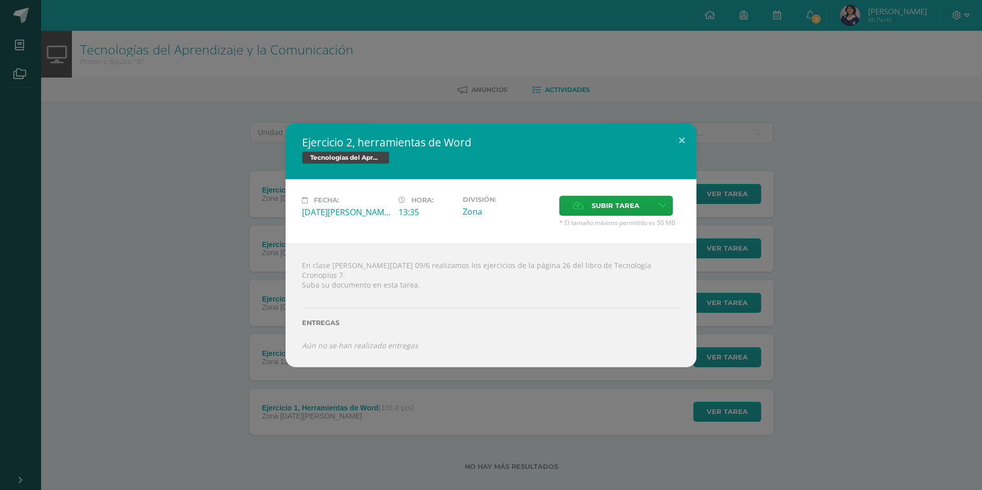
scroll to position [13, 0]
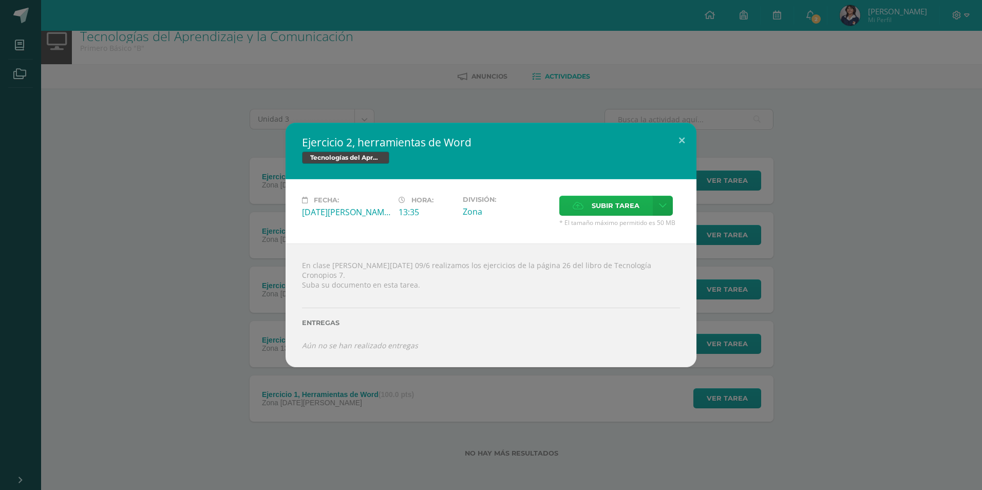
click at [602, 213] on span "Subir tarea" at bounding box center [616, 205] width 48 height 19
click at [0, 0] on input "Subir tarea" at bounding box center [0, 0] width 0 height 0
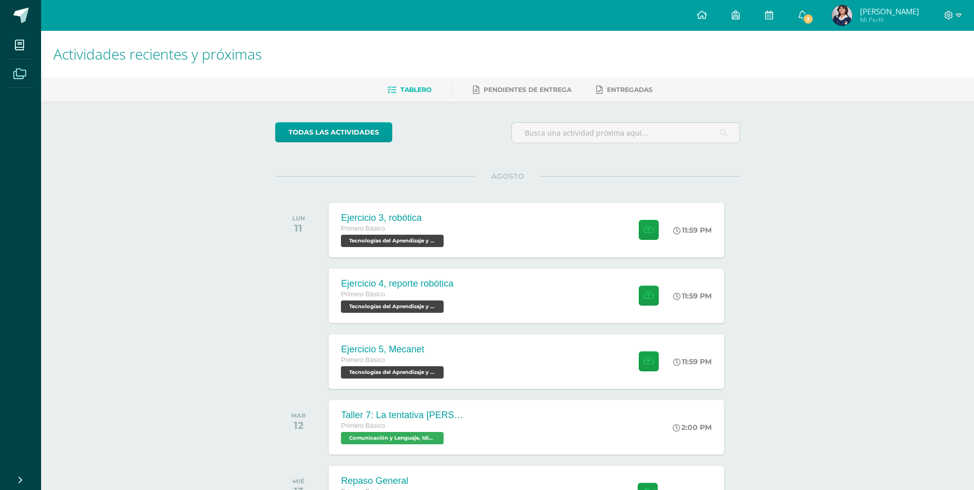
click at [24, 76] on icon at bounding box center [19, 74] width 13 height 10
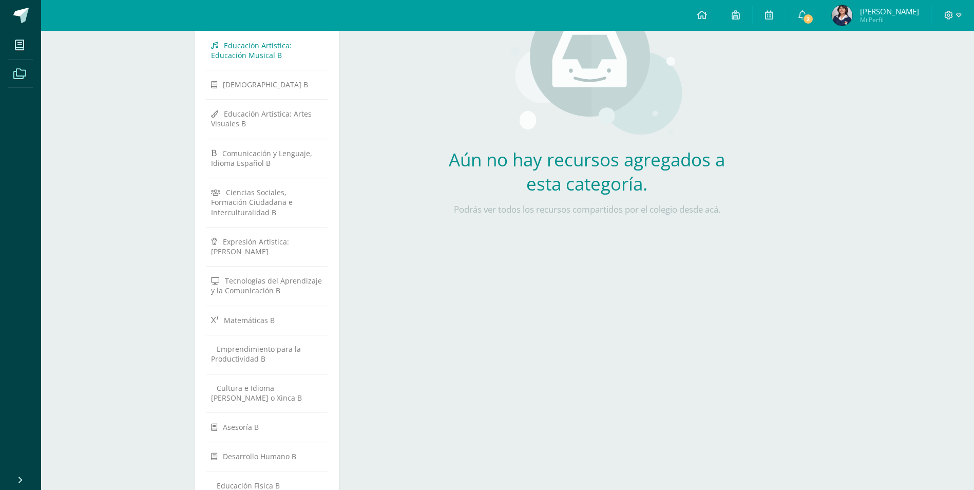
scroll to position [238, 0]
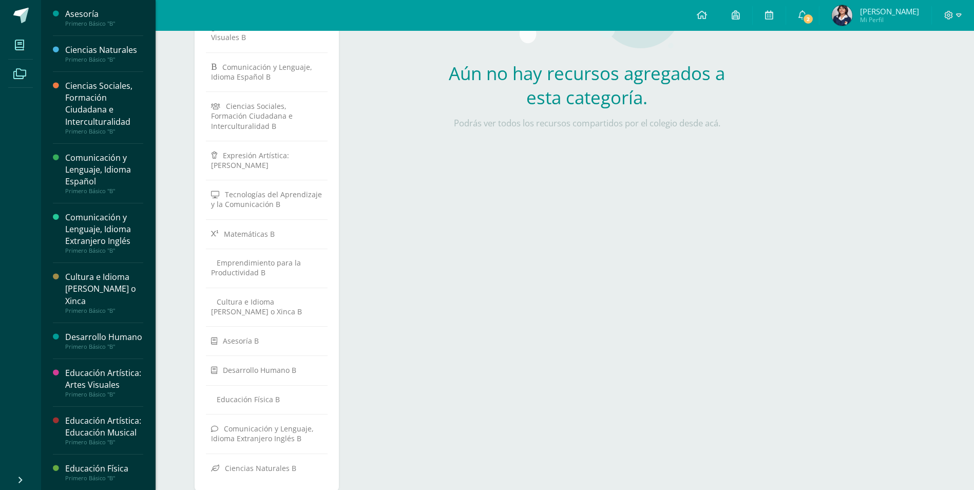
click at [12, 35] on span at bounding box center [19, 44] width 23 height 23
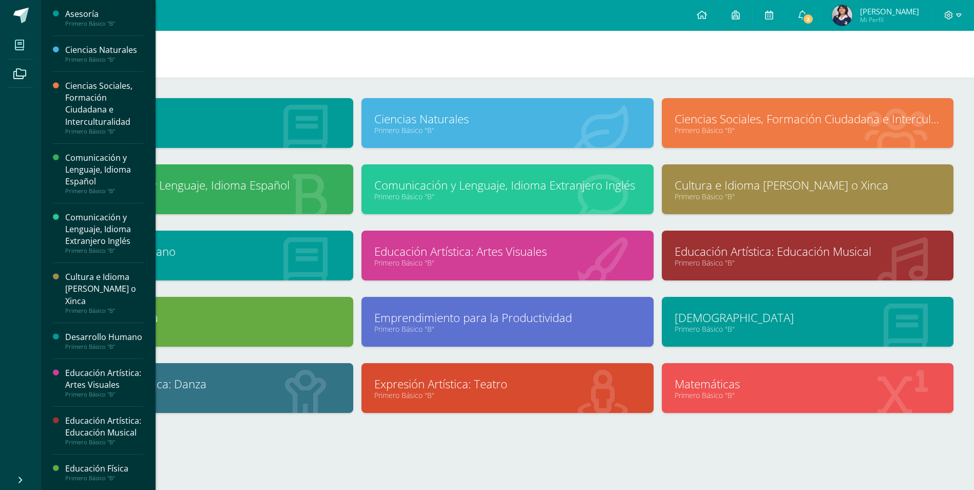
click at [20, 40] on icon at bounding box center [19, 45] width 9 height 10
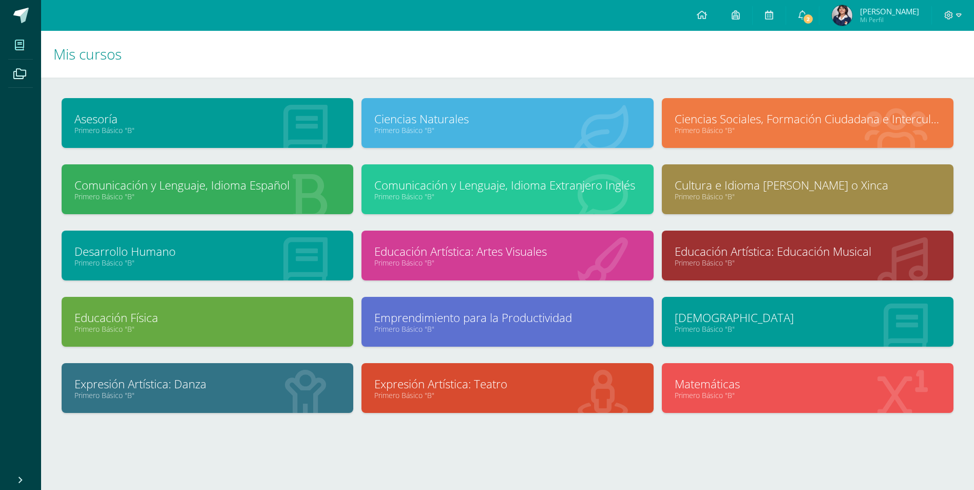
scroll to position [4, 0]
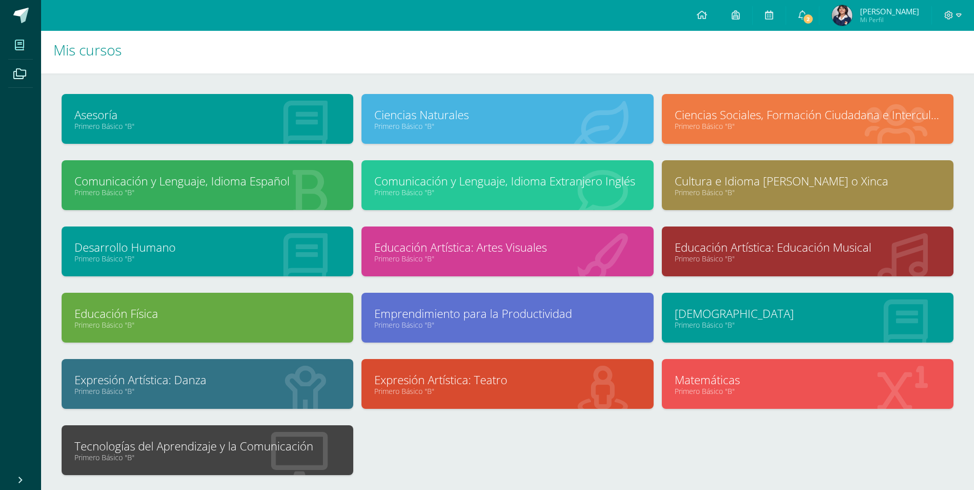
click at [234, 434] on div "Tecnologías del Aprendizaje y la Comunicación Primero Básico "B"" at bounding box center [208, 450] width 292 height 50
click at [266, 439] on link "Tecnologías del Aprendizaje y la Comunicación" at bounding box center [207, 446] width 266 height 16
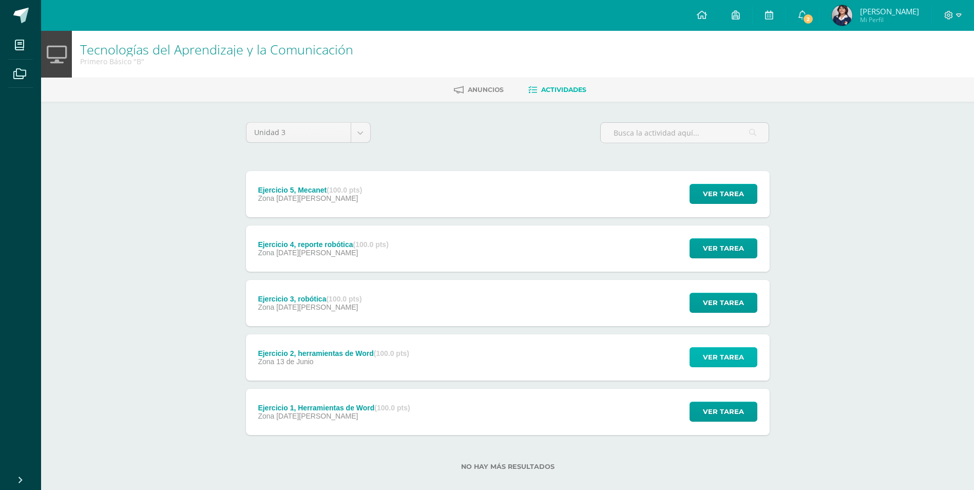
click at [719, 359] on span "Ver tarea" at bounding box center [723, 357] width 41 height 19
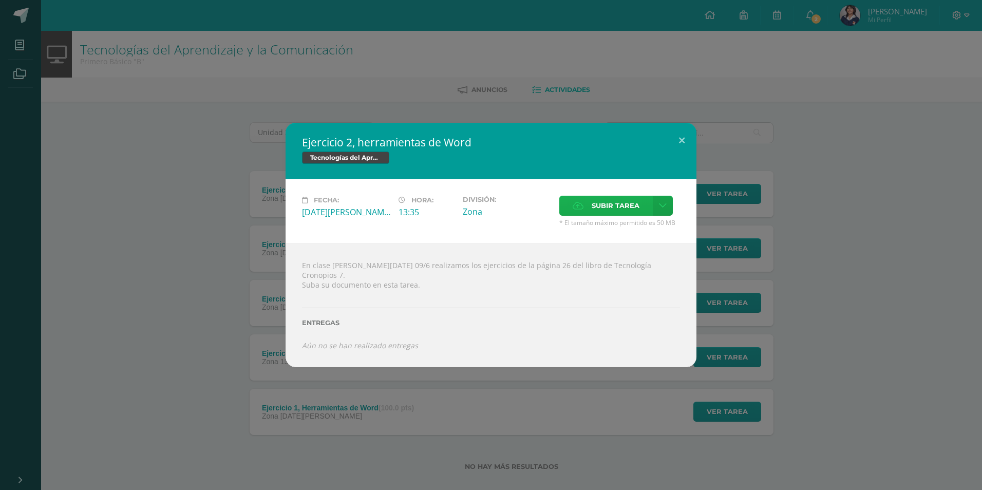
click at [634, 208] on span "Subir tarea" at bounding box center [616, 205] width 48 height 19
click at [0, 0] on input "Subir tarea" at bounding box center [0, 0] width 0 height 0
click at [642, 210] on label "Subir tarea" at bounding box center [605, 206] width 93 height 20
click at [0, 0] on input "Subir tarea" at bounding box center [0, 0] width 0 height 0
click at [691, 139] on button at bounding box center [681, 140] width 29 height 35
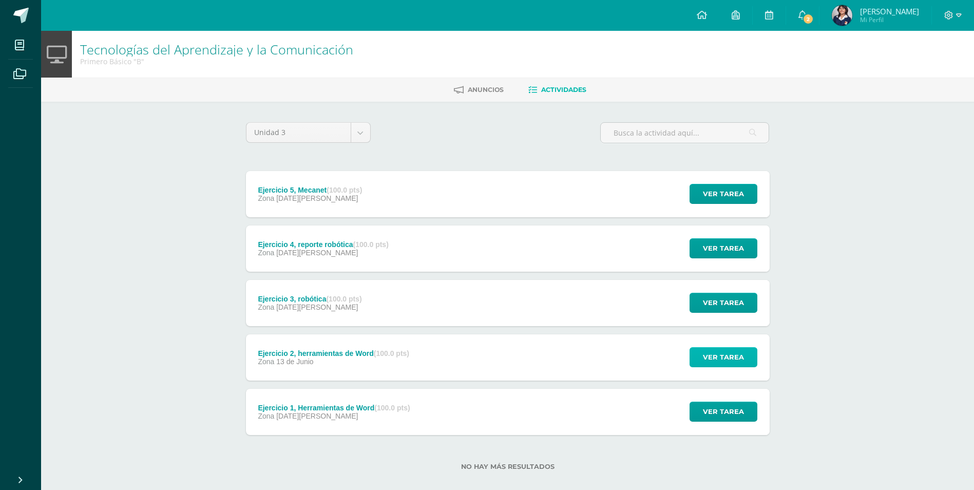
click at [733, 354] on span "Ver tarea" at bounding box center [723, 357] width 41 height 19
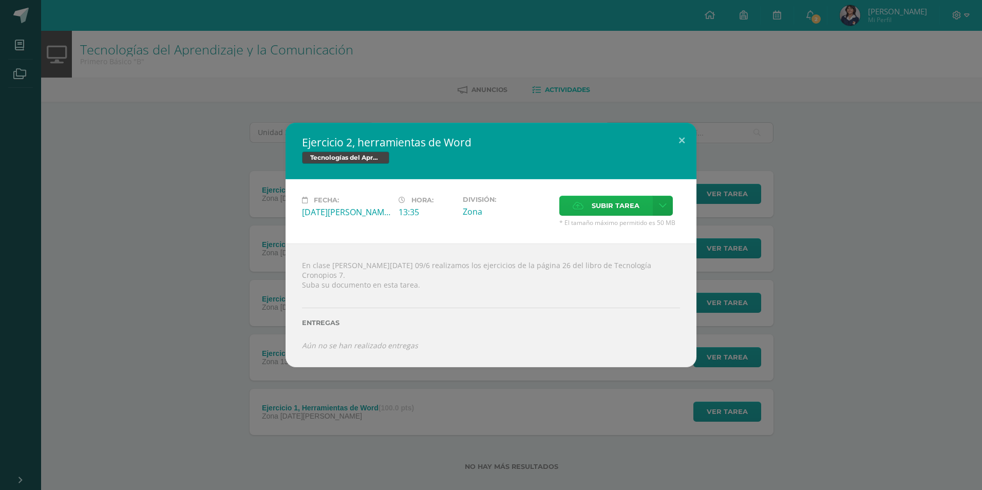
click at [586, 214] on label "Subir tarea" at bounding box center [605, 206] width 93 height 20
click at [0, 0] on input "Subir tarea" at bounding box center [0, 0] width 0 height 0
click at [693, 140] on button at bounding box center [681, 140] width 29 height 35
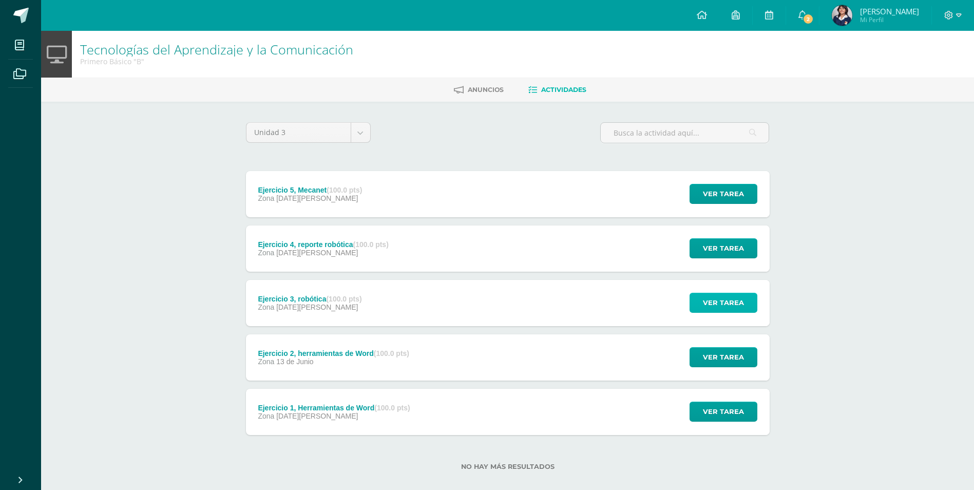
click at [704, 303] on button "Ver tarea" at bounding box center [724, 303] width 68 height 20
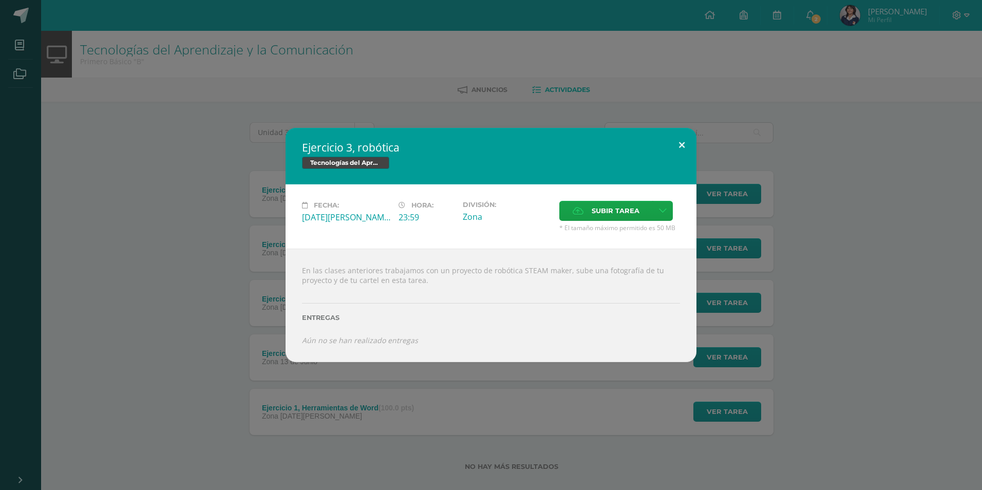
click at [685, 148] on button at bounding box center [681, 145] width 29 height 35
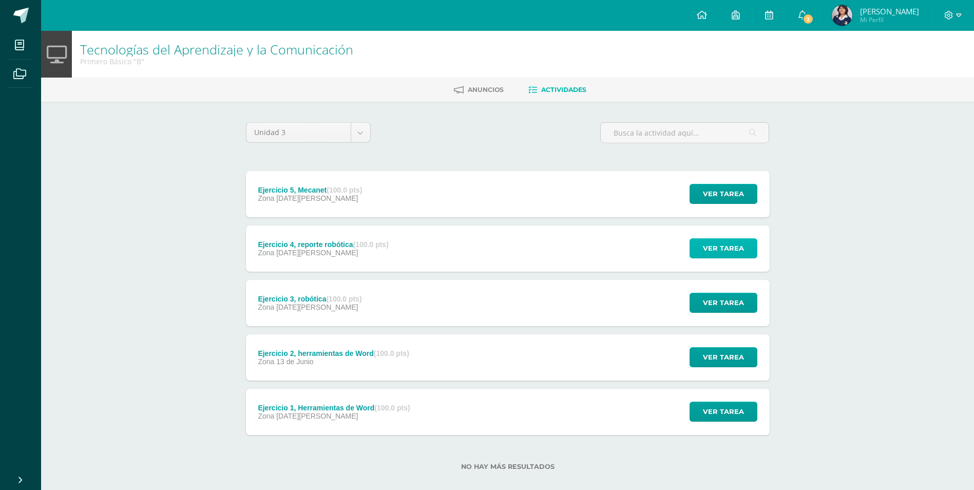
click at [739, 243] on span "Ver tarea" at bounding box center [723, 248] width 41 height 19
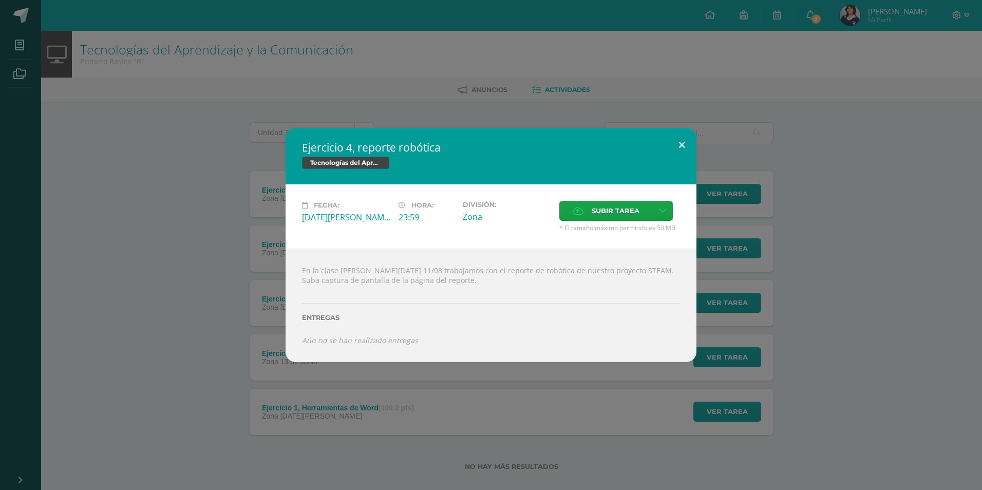
click at [693, 148] on button at bounding box center [681, 145] width 29 height 35
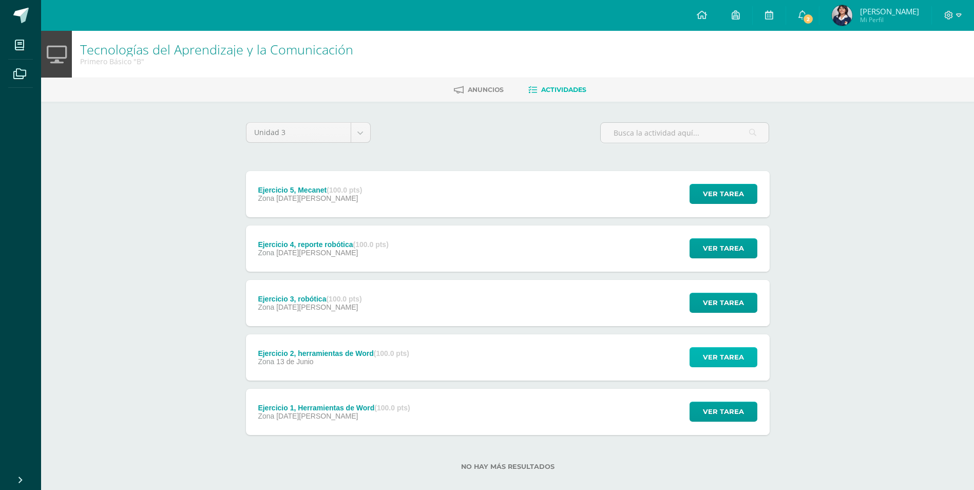
click at [740, 367] on span "Ver tarea" at bounding box center [723, 357] width 41 height 19
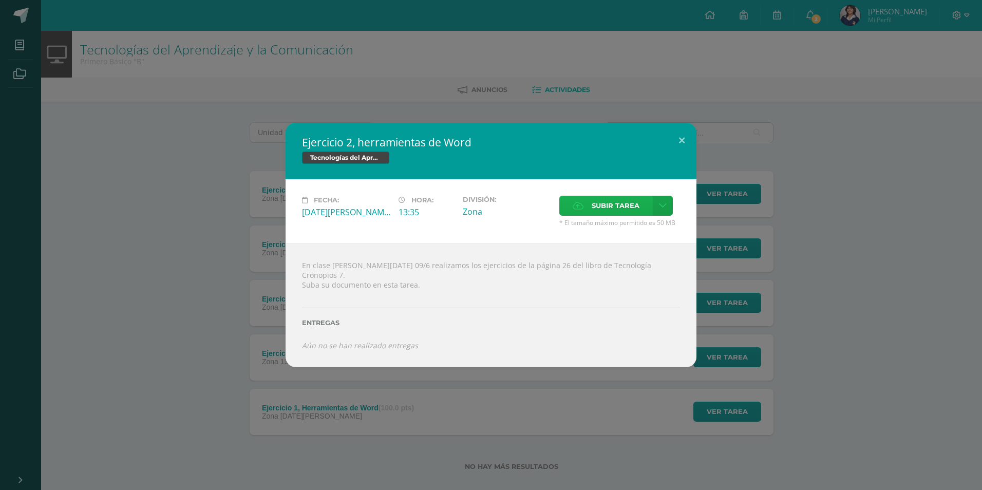
click at [629, 209] on span "Subir tarea" at bounding box center [616, 205] width 48 height 19
click at [0, 0] on input "Subir tarea" at bounding box center [0, 0] width 0 height 0
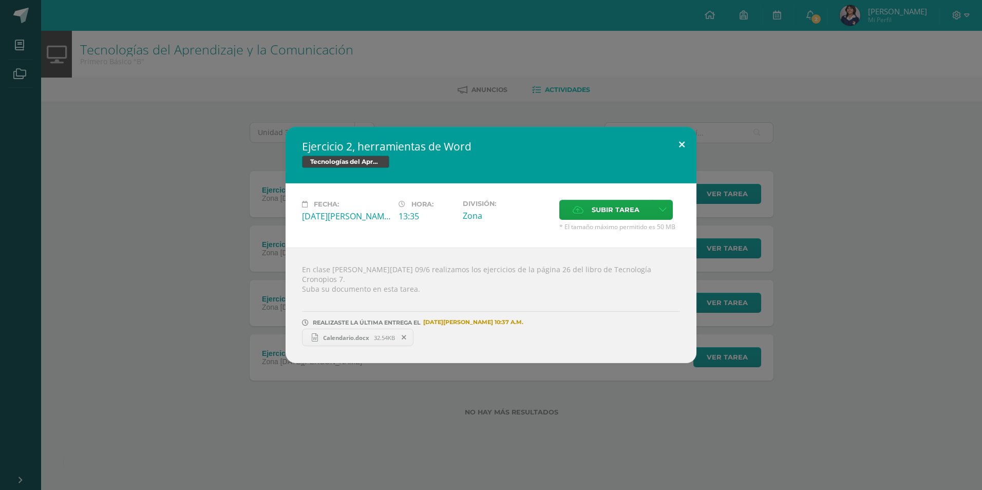
click at [672, 145] on button at bounding box center [681, 144] width 29 height 35
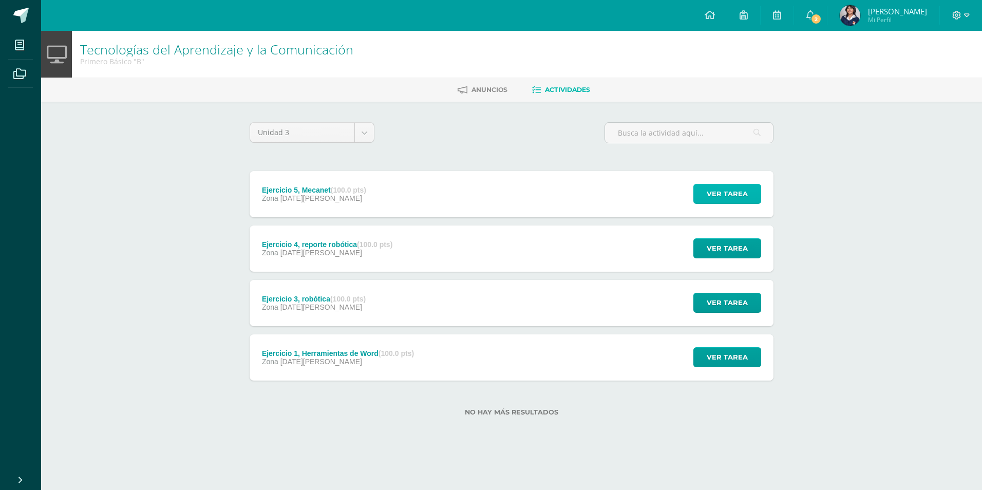
click at [725, 190] on span "Ver tarea" at bounding box center [727, 193] width 41 height 19
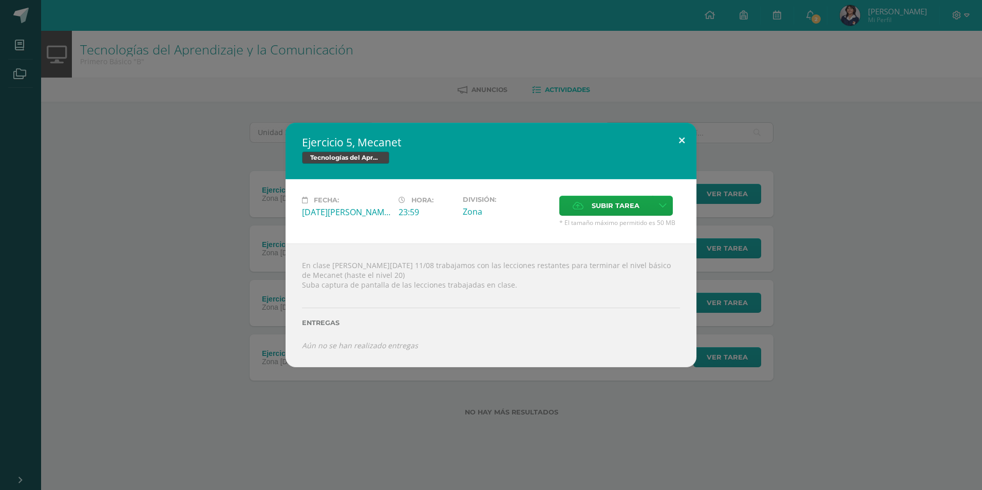
click at [688, 138] on button at bounding box center [681, 140] width 29 height 35
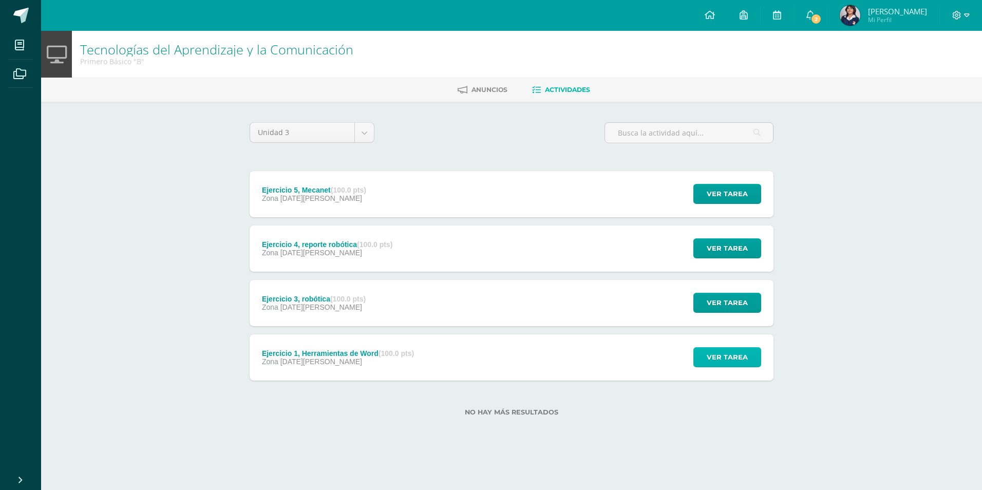
click at [740, 357] on span "Ver tarea" at bounding box center [727, 357] width 41 height 19
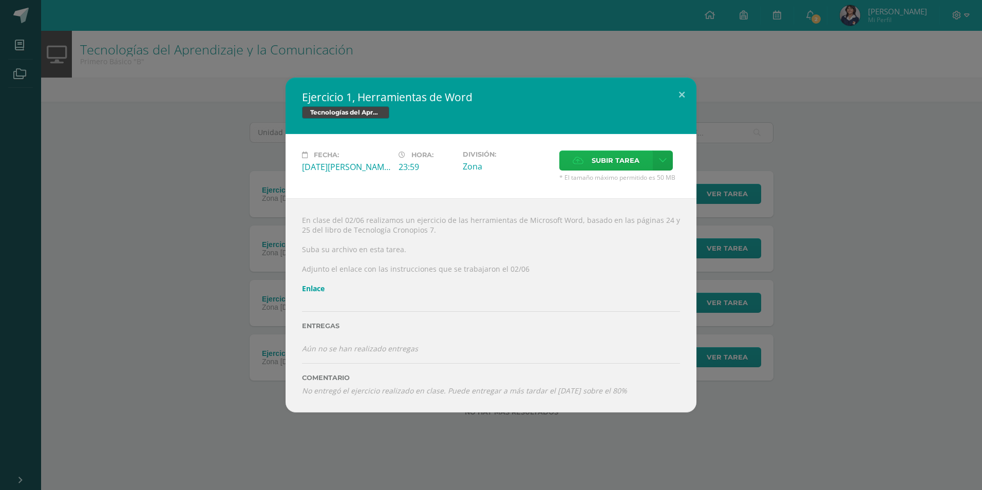
click at [594, 151] on span "Subir tarea" at bounding box center [616, 160] width 48 height 19
click at [0, 0] on input "Subir tarea" at bounding box center [0, 0] width 0 height 0
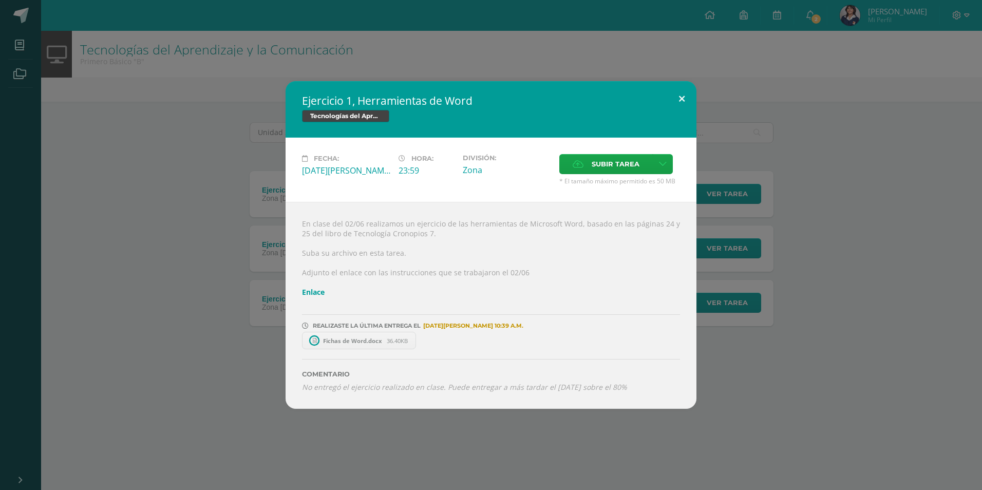
click at [680, 95] on button at bounding box center [681, 98] width 29 height 35
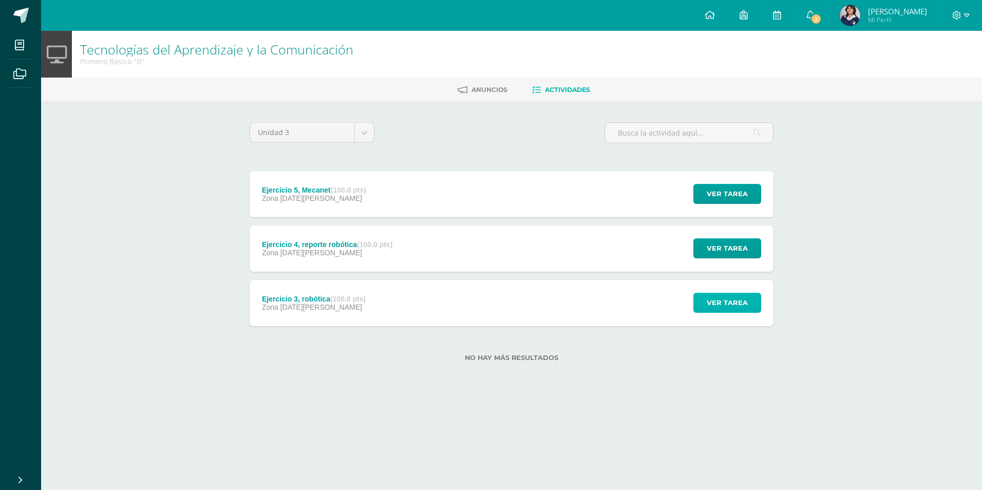
click at [726, 302] on span "Ver tarea" at bounding box center [727, 302] width 41 height 19
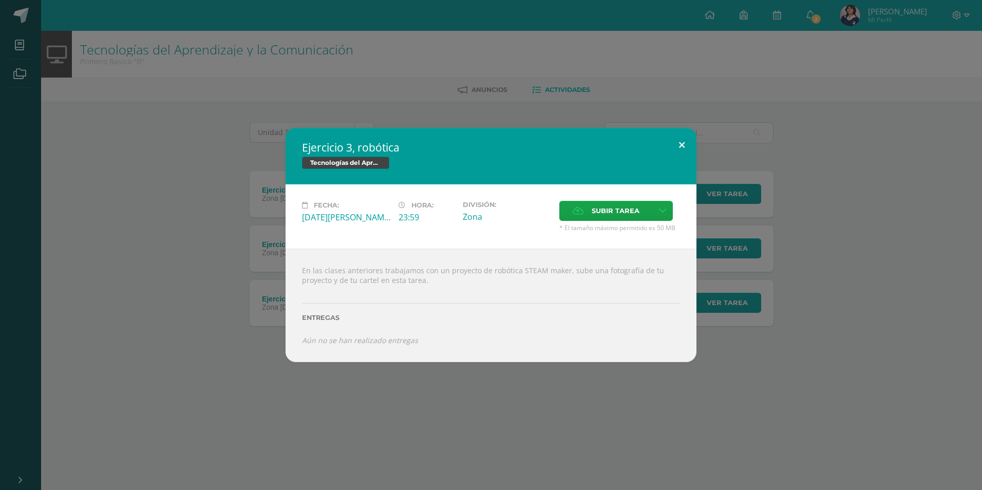
click at [685, 137] on button at bounding box center [681, 145] width 29 height 35
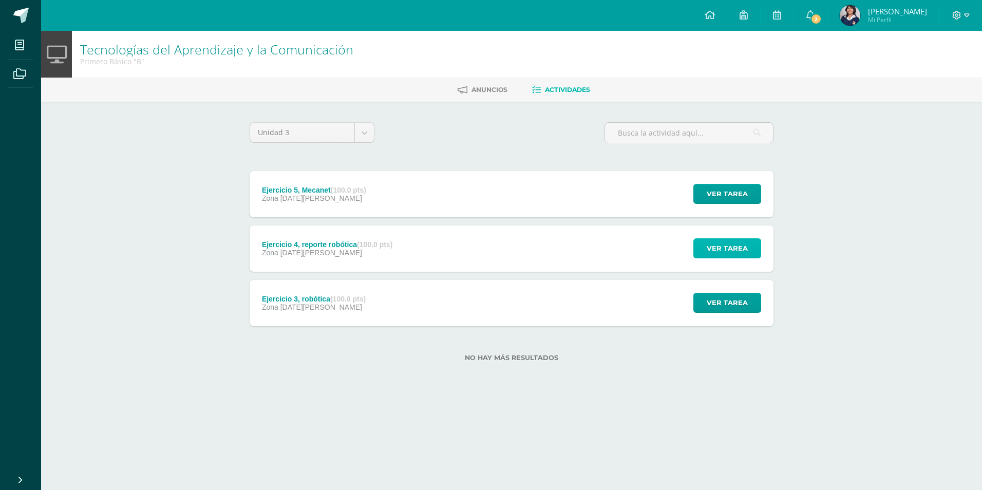
click at [719, 252] on span "Ver tarea" at bounding box center [727, 248] width 41 height 19
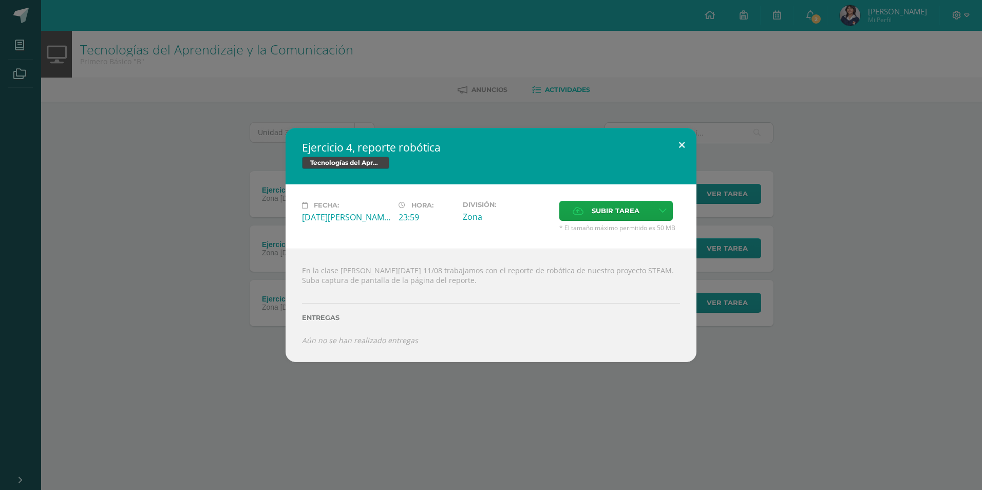
click at [678, 132] on button at bounding box center [681, 145] width 29 height 35
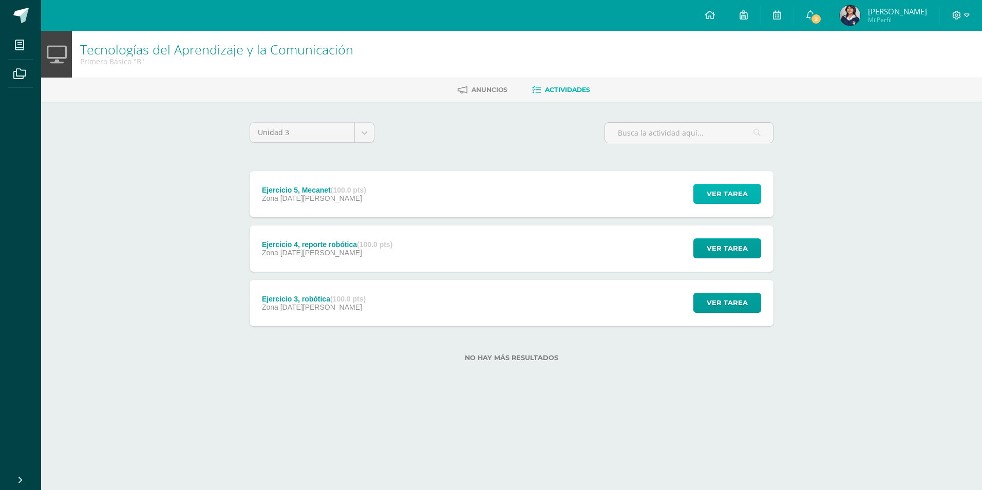
click at [709, 196] on span "Ver tarea" at bounding box center [727, 193] width 41 height 19
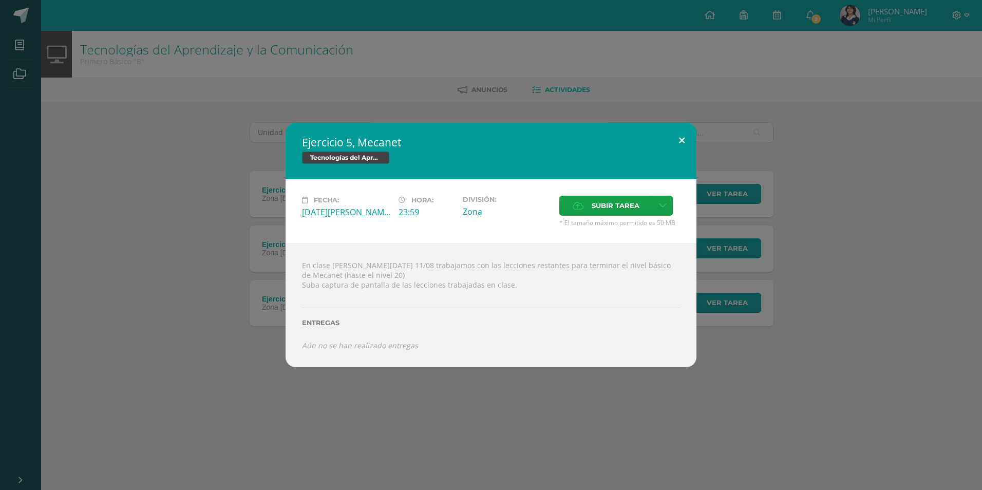
click at [671, 134] on button at bounding box center [681, 140] width 29 height 35
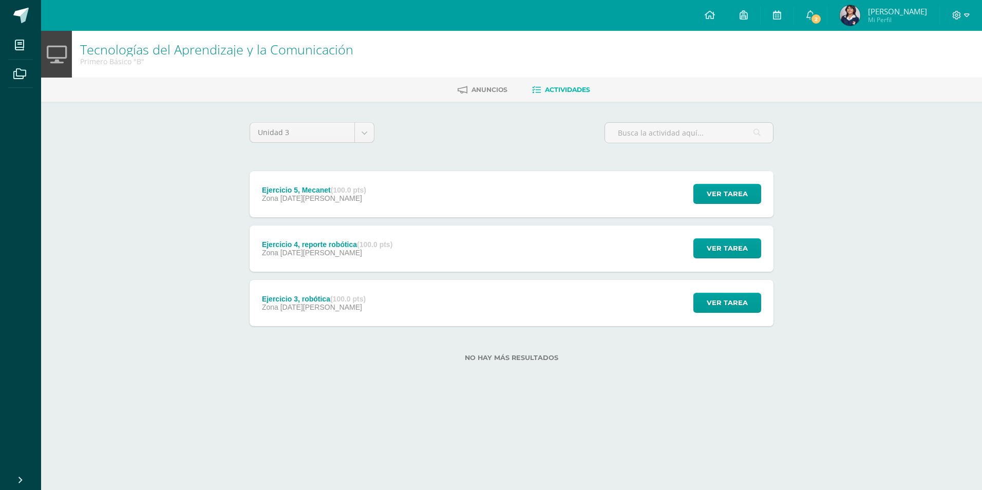
click at [768, 238] on div "Ver tarea" at bounding box center [726, 248] width 96 height 46
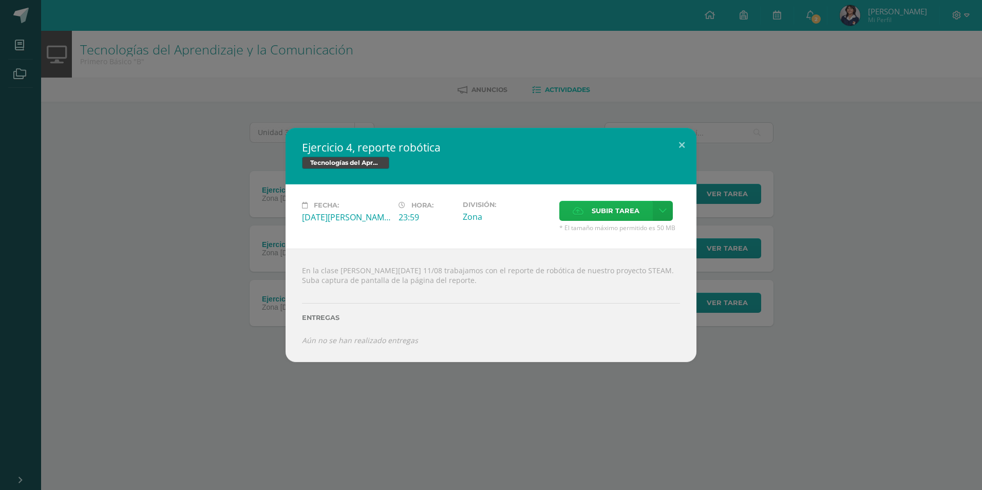
click at [630, 206] on span "Subir tarea" at bounding box center [616, 210] width 48 height 19
click at [0, 0] on input "Subir tarea" at bounding box center [0, 0] width 0 height 0
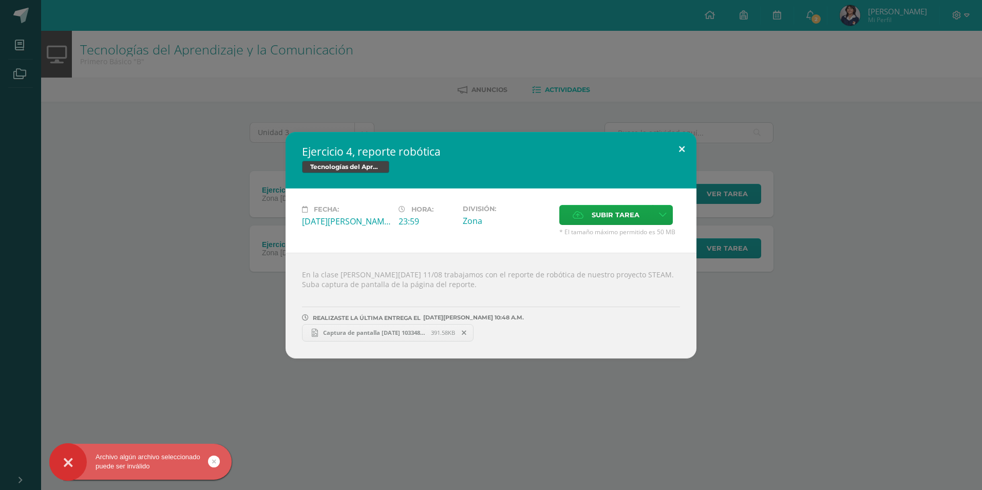
click at [689, 146] on button at bounding box center [681, 149] width 29 height 35
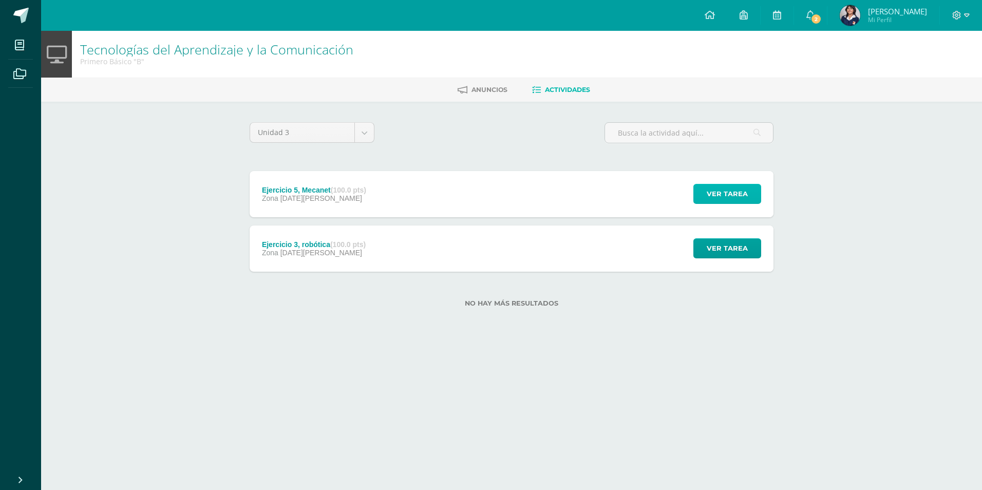
click at [739, 195] on span "Ver tarea" at bounding box center [727, 193] width 41 height 19
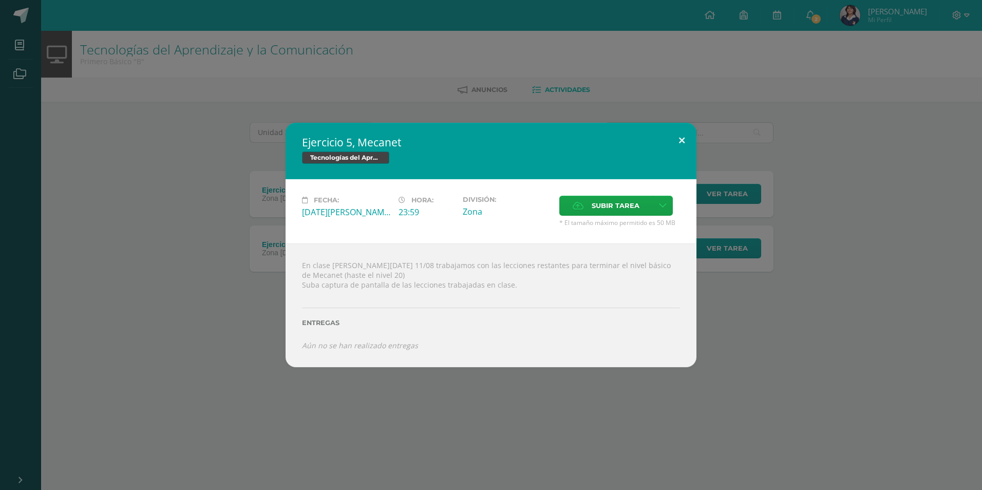
click at [677, 137] on button at bounding box center [681, 140] width 29 height 35
